Goal: Task Accomplishment & Management: Manage account settings

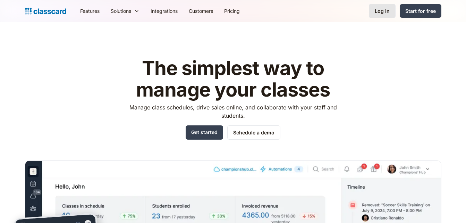
click at [377, 15] on link "Log in" at bounding box center [382, 11] width 27 height 14
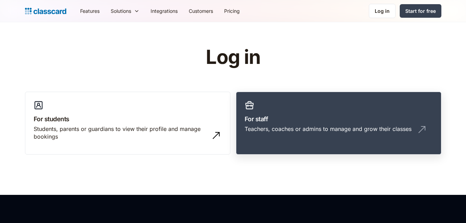
click at [296, 126] on div "Teachers, coaches or admins to manage and grow their classes" at bounding box center [327, 129] width 167 height 8
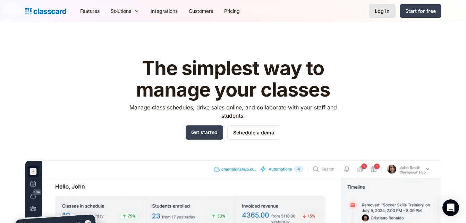
click at [377, 9] on div "Log in" at bounding box center [381, 10] width 15 height 7
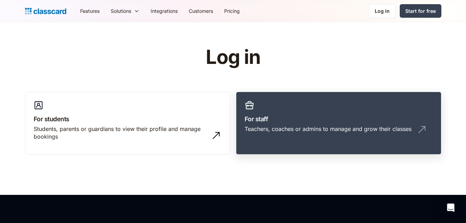
click at [304, 120] on h3 "For staff" at bounding box center [338, 118] width 188 height 9
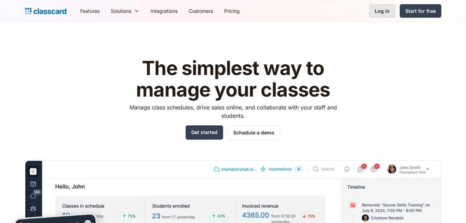
click at [383, 11] on div "Log in" at bounding box center [381, 10] width 15 height 7
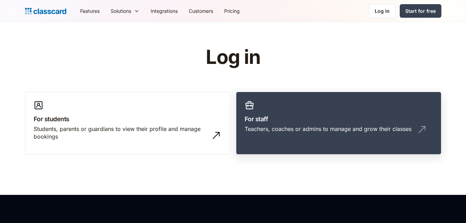
click at [299, 118] on h3 "For staff" at bounding box center [338, 118] width 188 height 9
